Goal: Task Accomplishment & Management: Complete application form

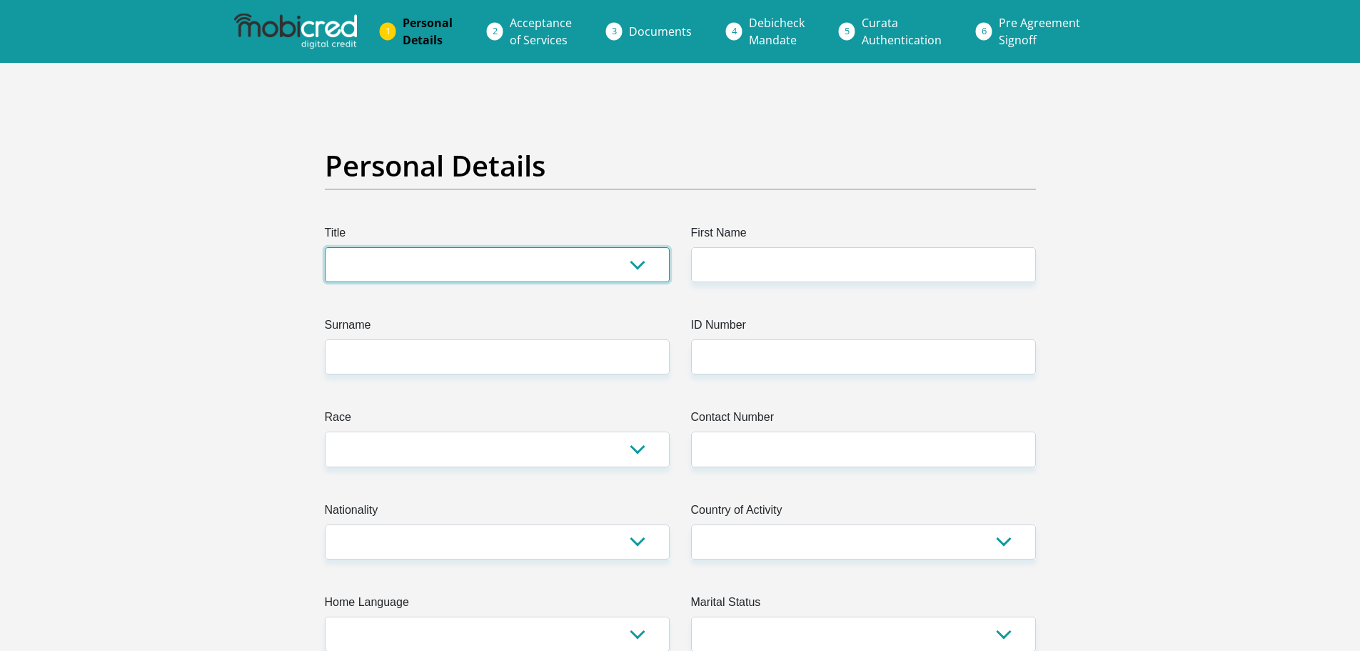
click at [543, 265] on select "Mr Ms Mrs Dr [PERSON_NAME]" at bounding box center [497, 264] width 345 height 35
select select "Mr"
click at [325, 247] on select "Mr Ms Mrs Dr [PERSON_NAME]" at bounding box center [497, 264] width 345 height 35
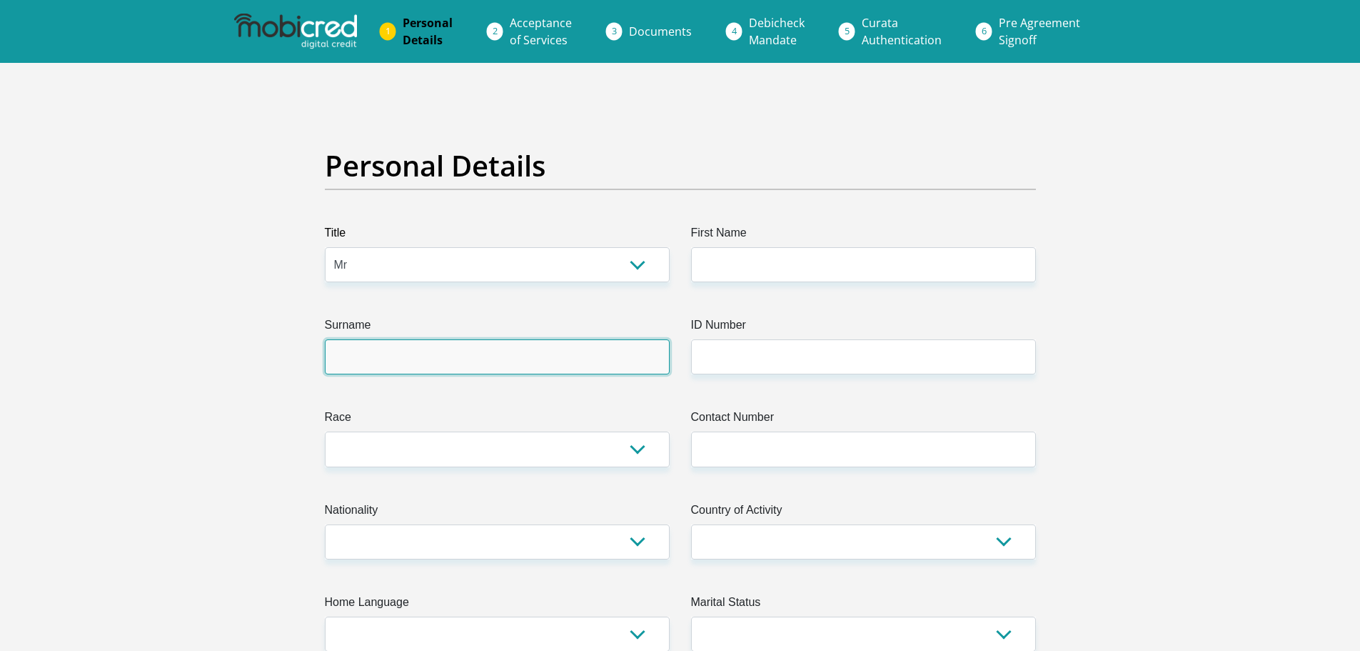
click at [379, 362] on input "Surname" at bounding box center [497, 356] width 345 height 35
type input "[PERSON_NAME]"
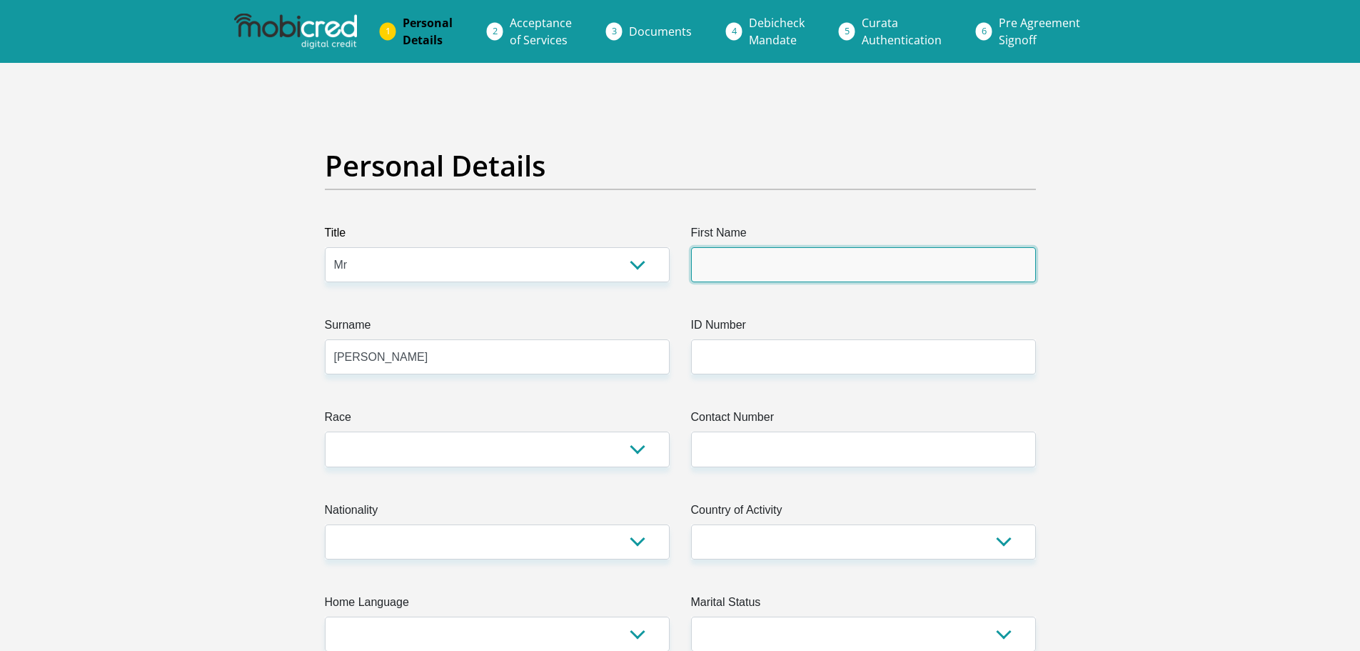
type input "[PERSON_NAME]"
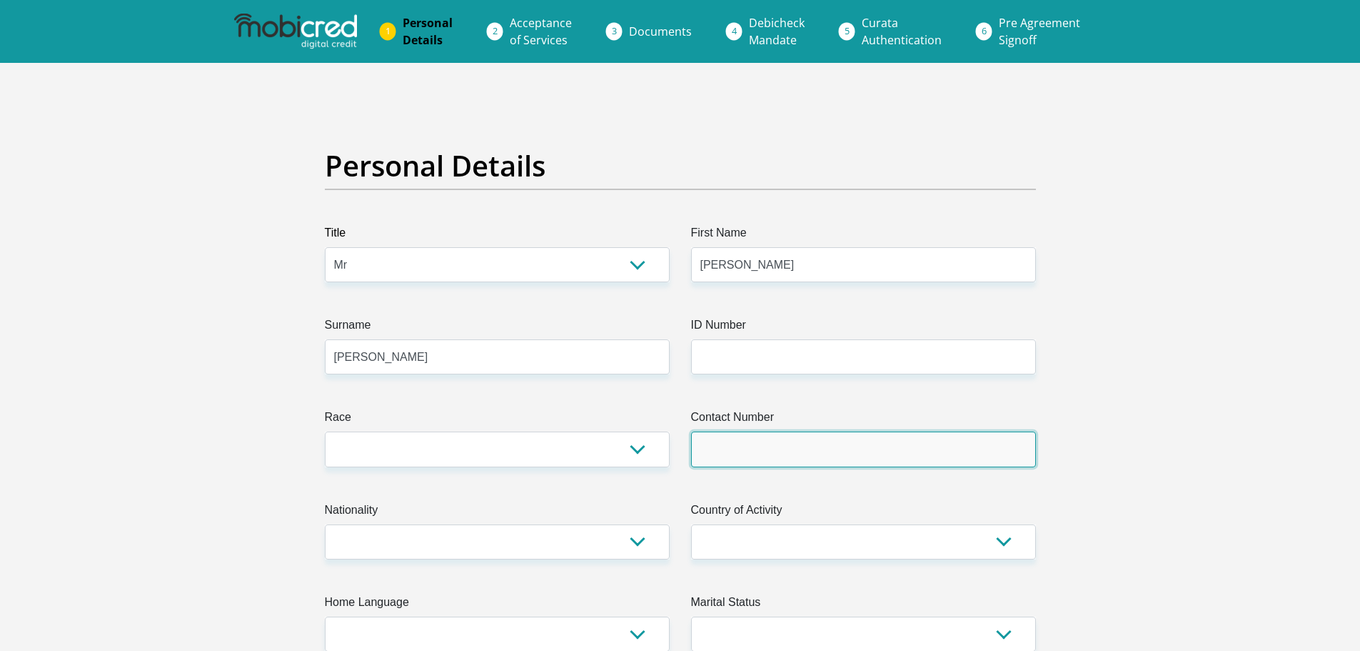
type input "0832746828"
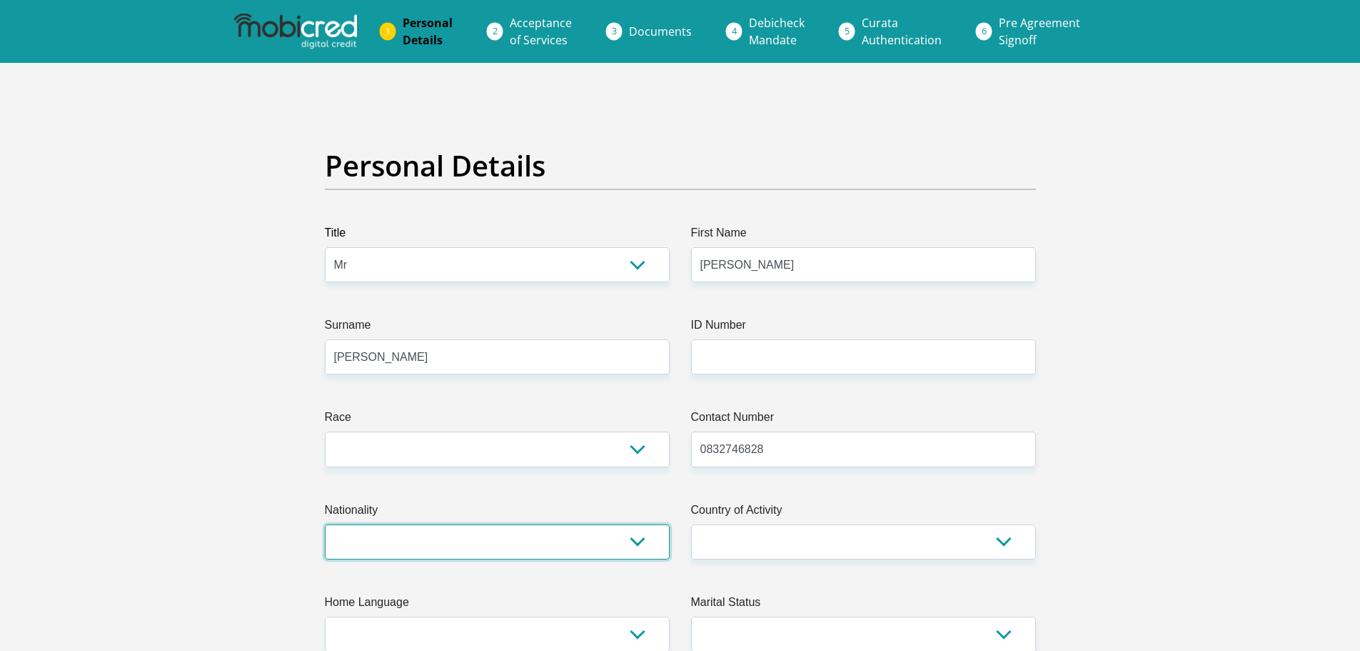
select select "ZAF"
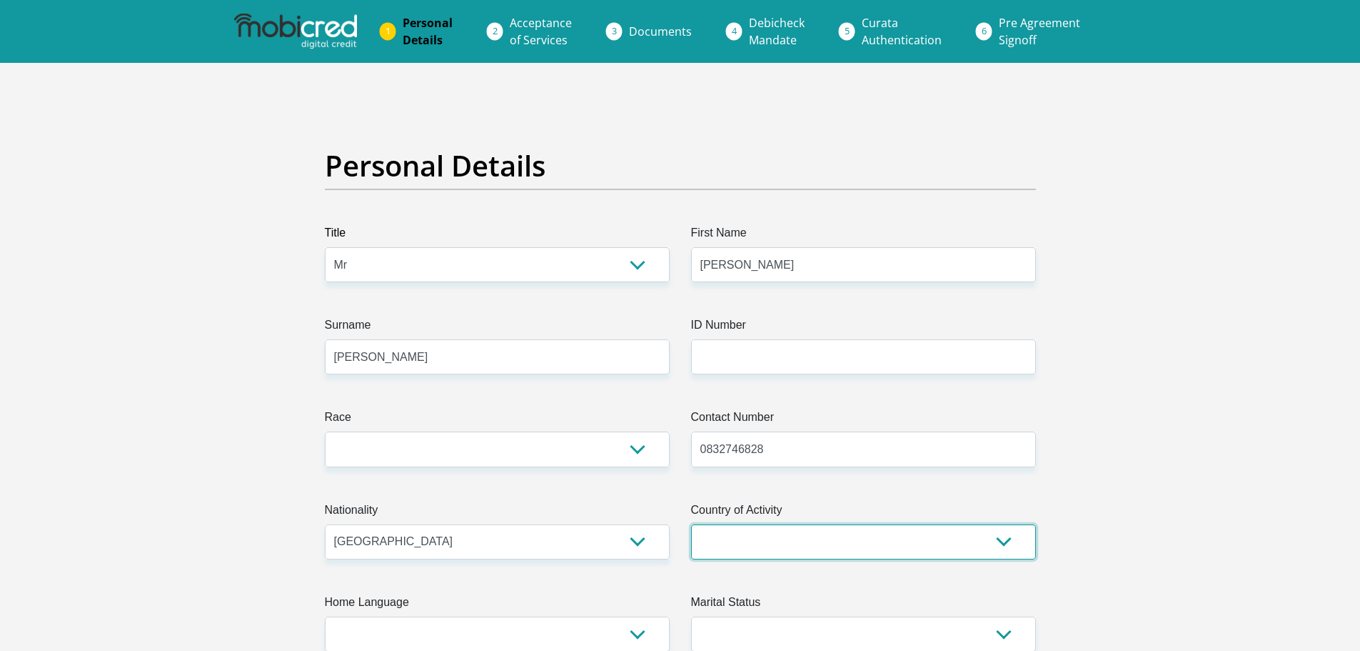
select select "ZAF"
type input "[STREET_ADDRESS]"
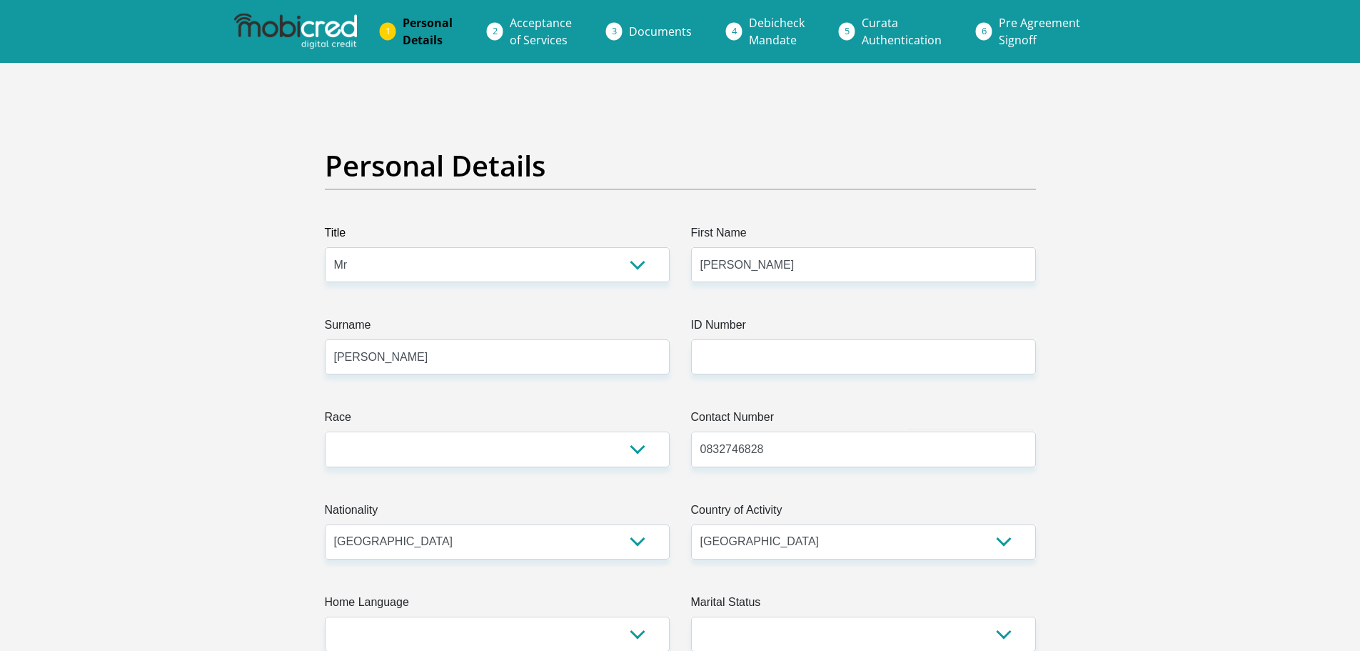
type input "Alberton"
type input "1449"
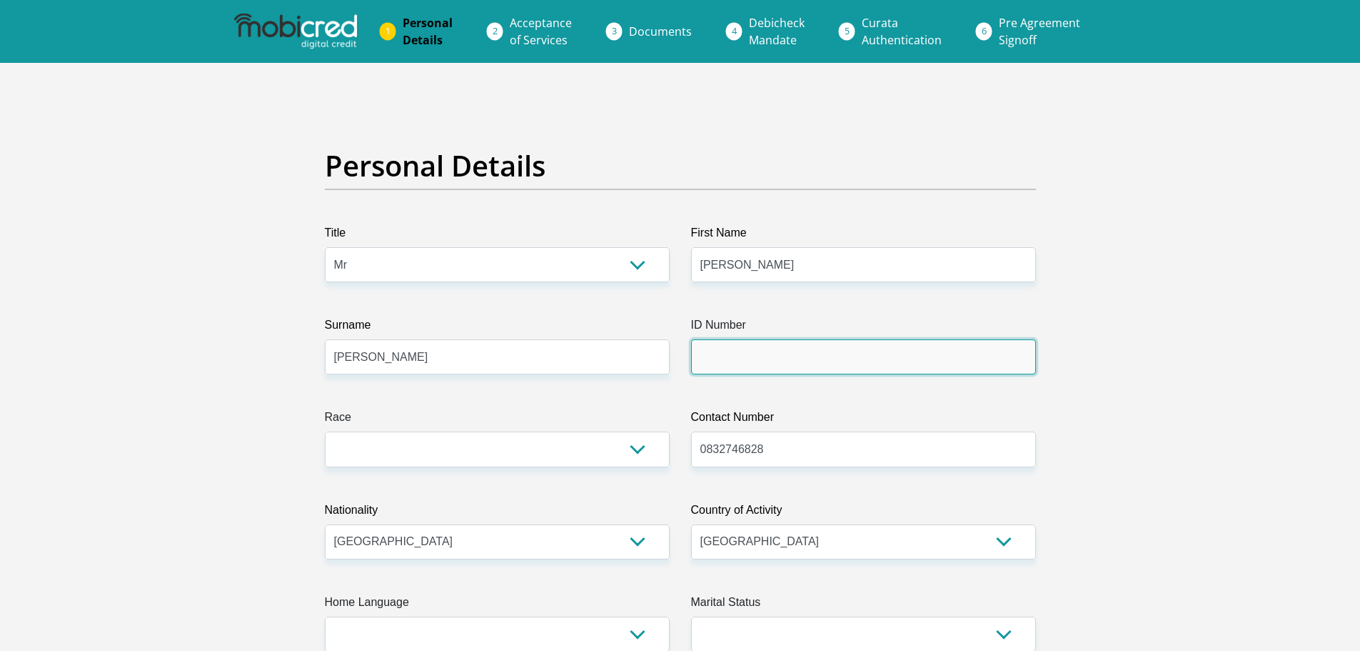
click at [759, 347] on input "ID Number" at bounding box center [863, 356] width 345 height 35
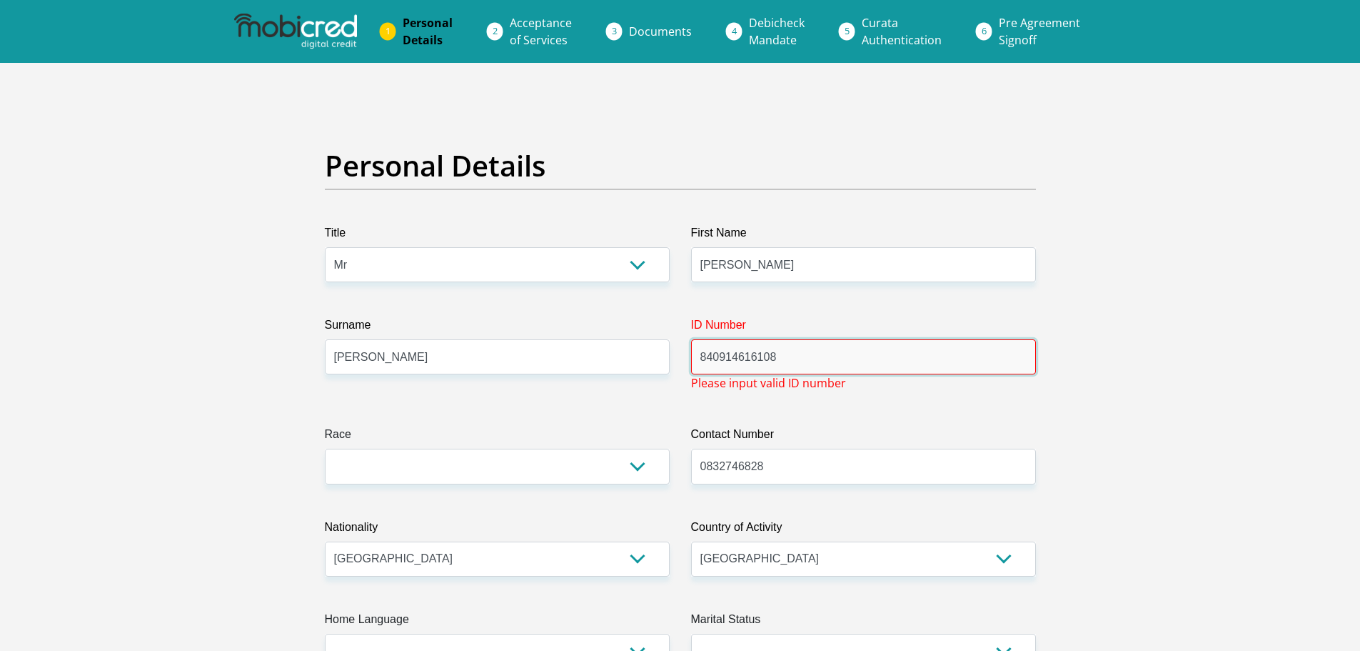
type input "8409146161083"
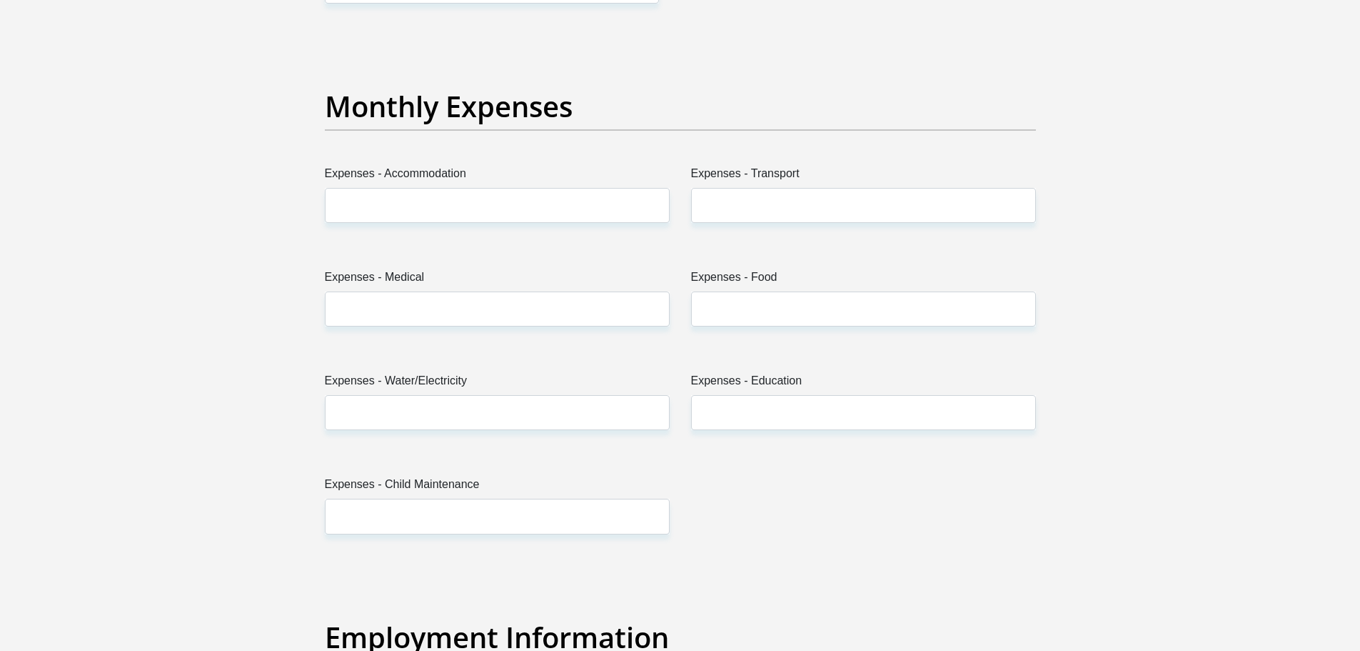
scroll to position [1785, 0]
